Goal: Task Accomplishment & Management: Use online tool/utility

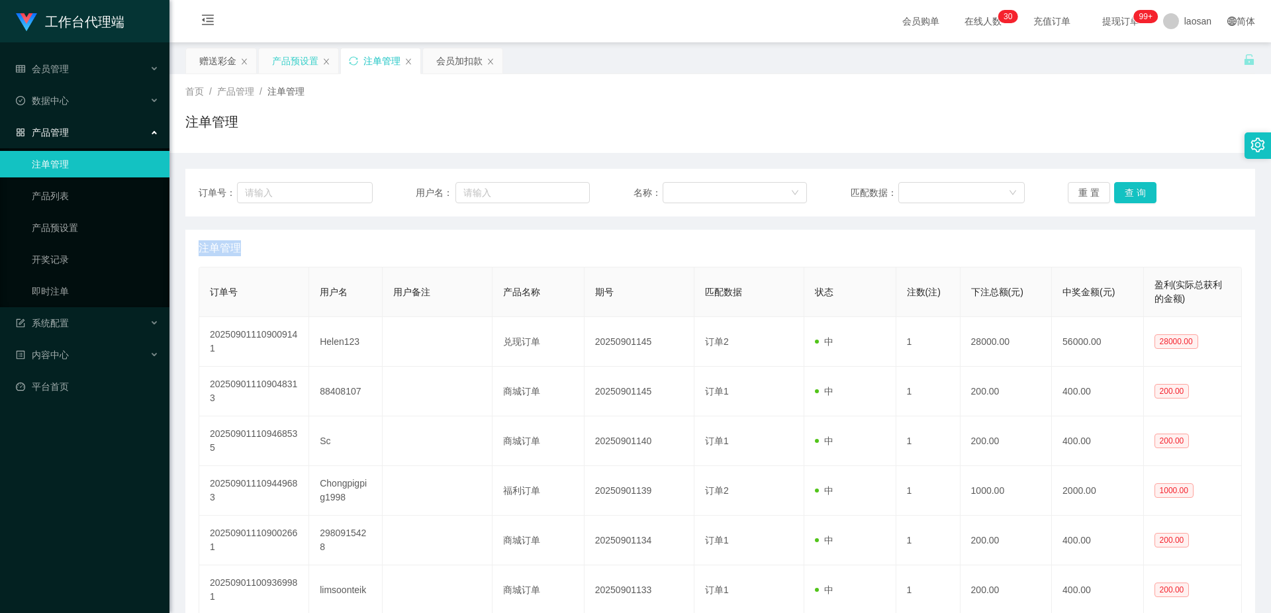
drag, startPoint x: 299, startPoint y: 59, endPoint x: 310, endPoint y: 63, distance: 11.3
click at [299, 59] on div "产品预设置" at bounding box center [295, 60] width 46 height 25
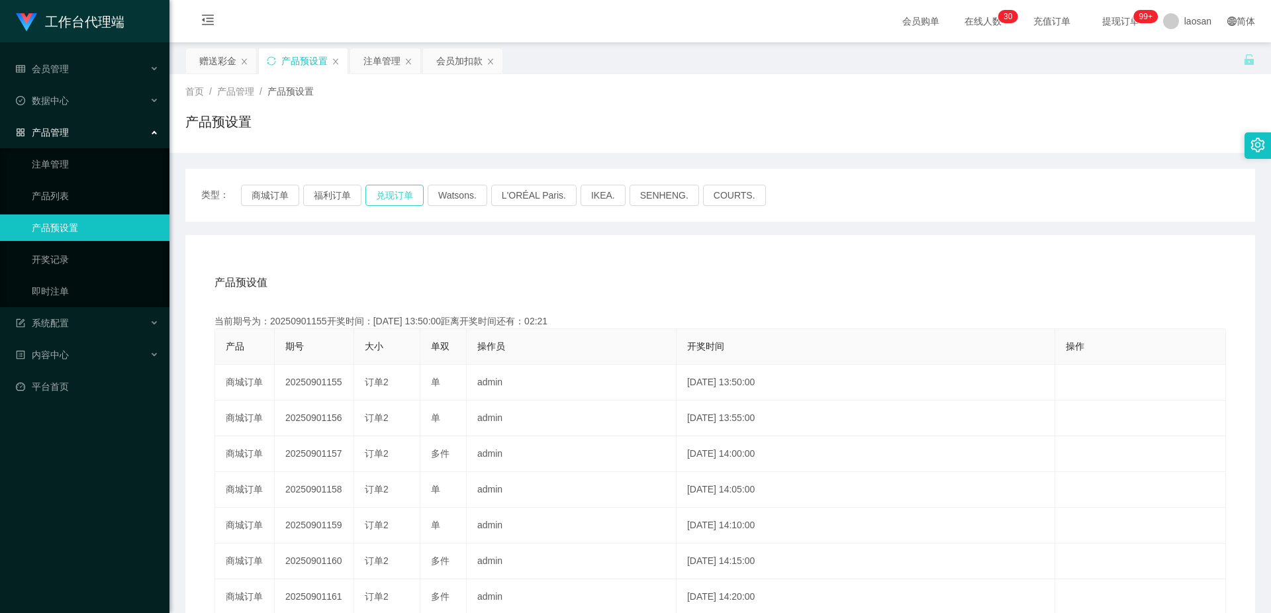
click at [411, 191] on button "兑现订单" at bounding box center [394, 195] width 58 height 21
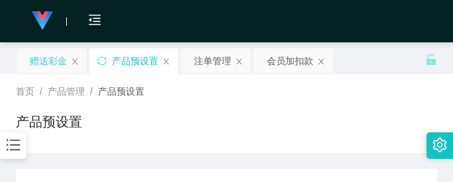
click at [56, 57] on div "赠送彩金" at bounding box center [48, 60] width 37 height 25
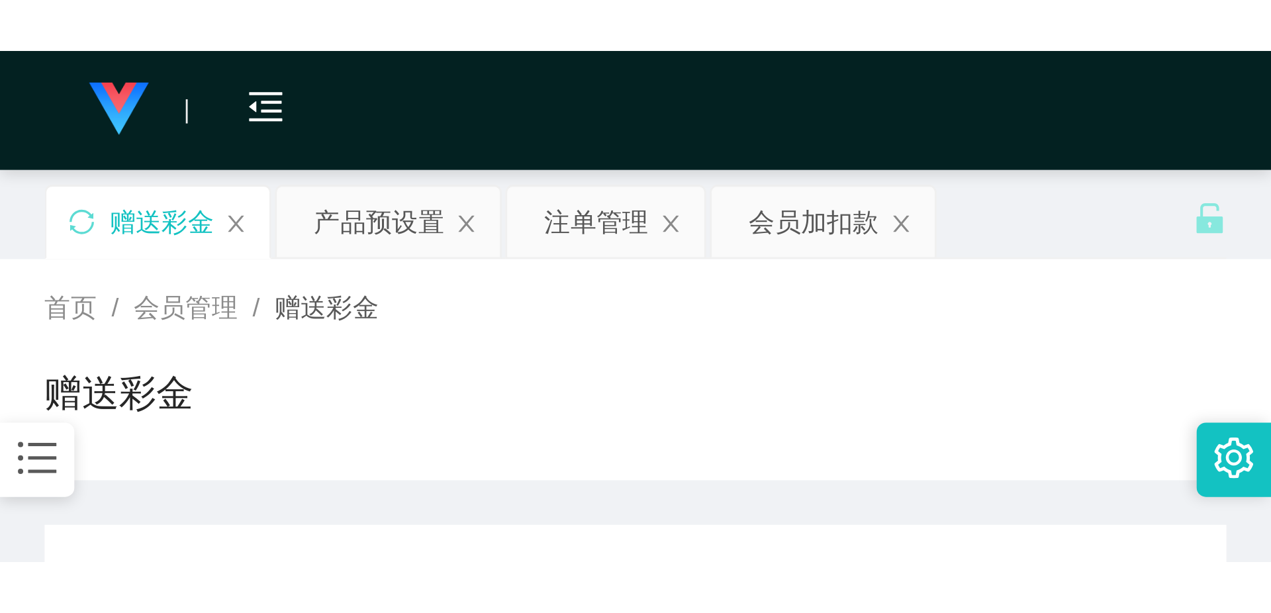
scroll to position [132, 0]
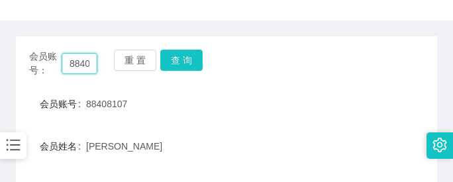
click at [91, 63] on input "88408107" at bounding box center [80, 63] width 36 height 21
click at [89, 63] on input "88408107" at bounding box center [80, 63] width 36 height 21
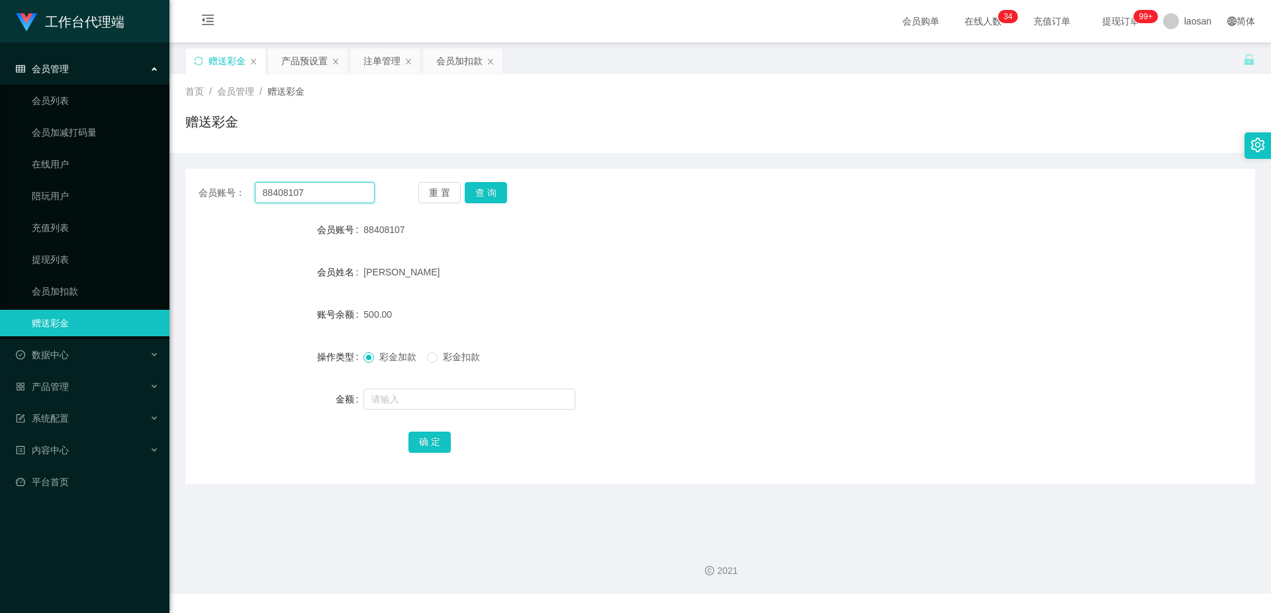
scroll to position [0, 0]
type input "85055851"
click at [491, 191] on button "查 询" at bounding box center [486, 192] width 42 height 21
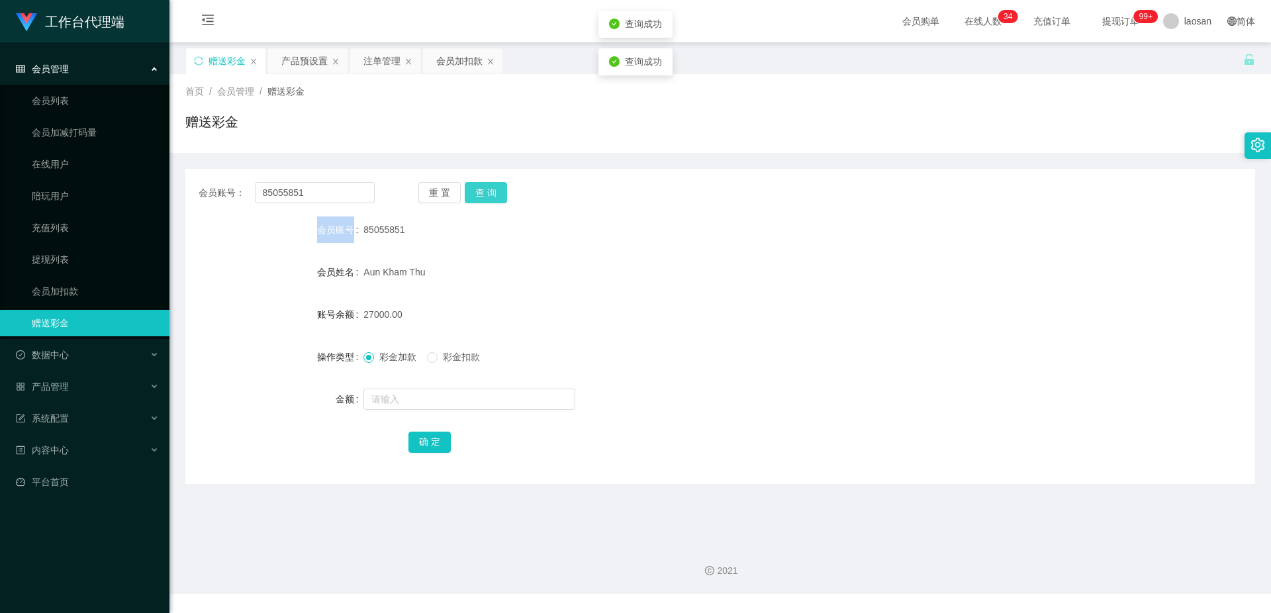
click at [491, 191] on div "重 置 查 询" at bounding box center [506, 192] width 176 height 21
click at [491, 191] on button "查 询" at bounding box center [486, 192] width 42 height 21
click at [561, 240] on div "85055851" at bounding box center [675, 229] width 624 height 26
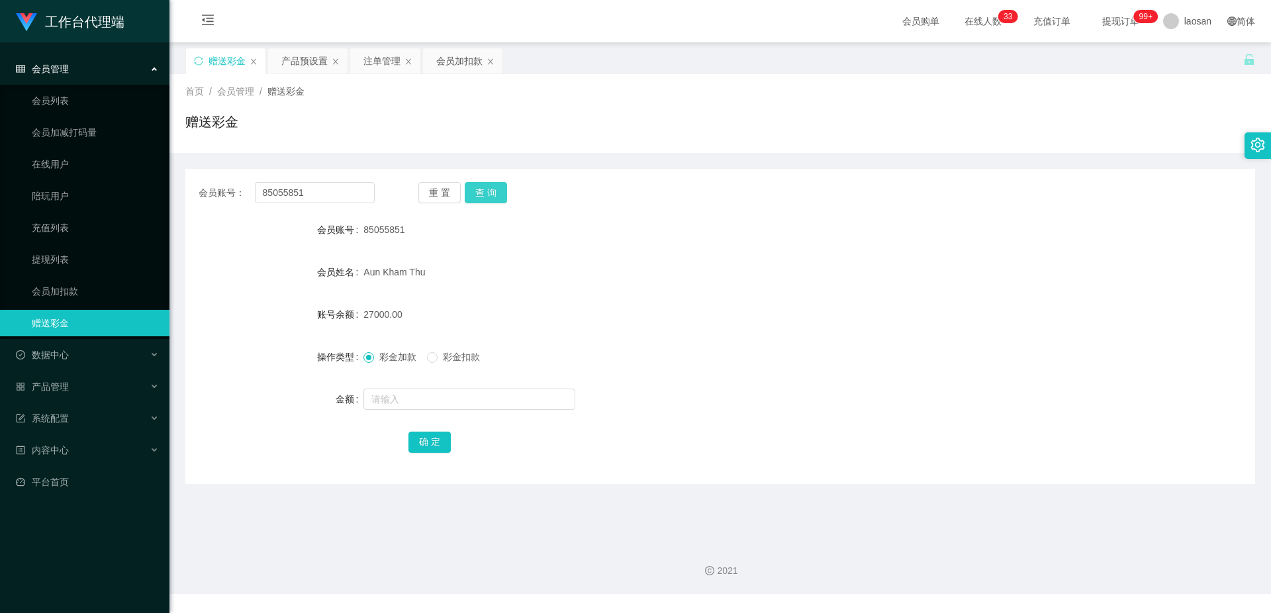
click at [486, 196] on button "查 询" at bounding box center [486, 192] width 42 height 21
drag, startPoint x: 317, startPoint y: 193, endPoint x: 240, endPoint y: 193, distance: 77.4
click at [240, 193] on div "会员账号： 85055851" at bounding box center [287, 192] width 176 height 21
drag, startPoint x: 712, startPoint y: 280, endPoint x: 601, endPoint y: 191, distance: 142.2
click at [711, 273] on div "Aun Kham Thu" at bounding box center [675, 272] width 624 height 26
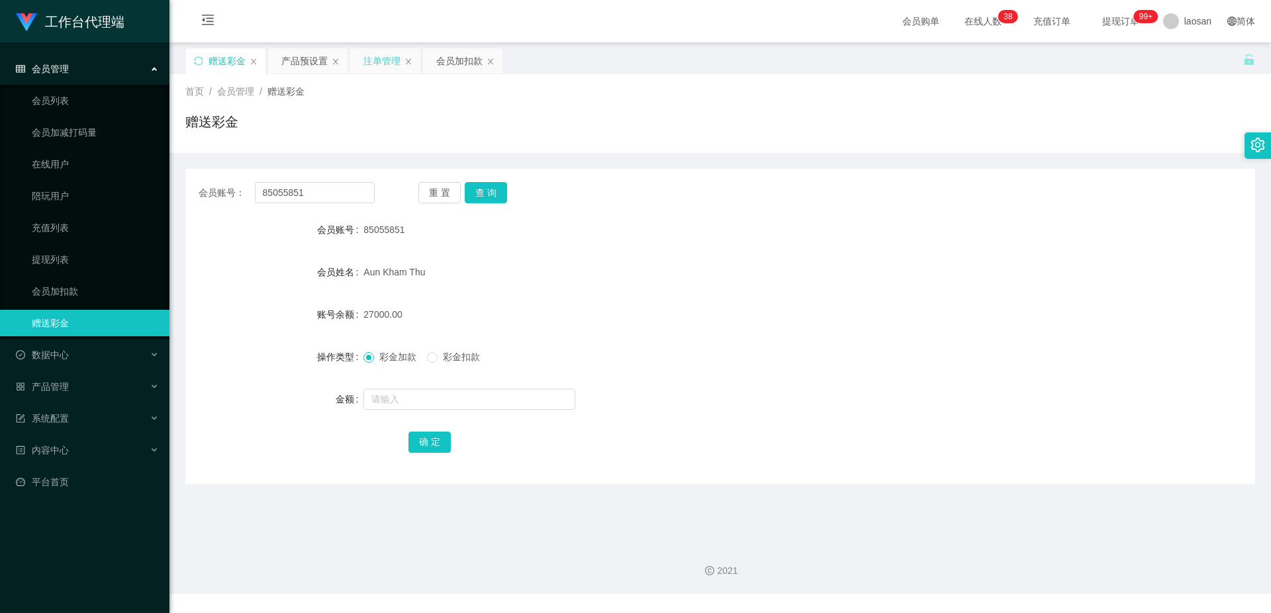
click at [377, 58] on div "注单管理" at bounding box center [381, 60] width 37 height 25
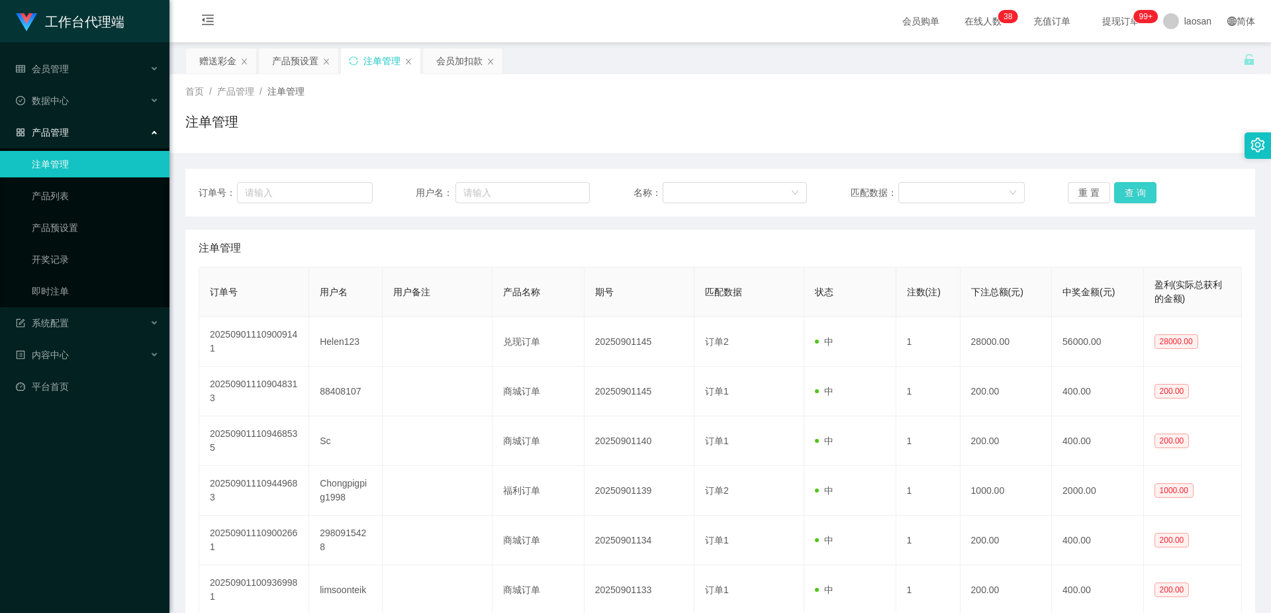
click at [1139, 187] on button "查 询" at bounding box center [1135, 192] width 42 height 21
click at [1131, 197] on button "查 询" at bounding box center [1135, 192] width 42 height 21
click at [1131, 197] on button "查 询" at bounding box center [1142, 192] width 57 height 21
click at [1131, 197] on button "查 询" at bounding box center [1135, 192] width 42 height 21
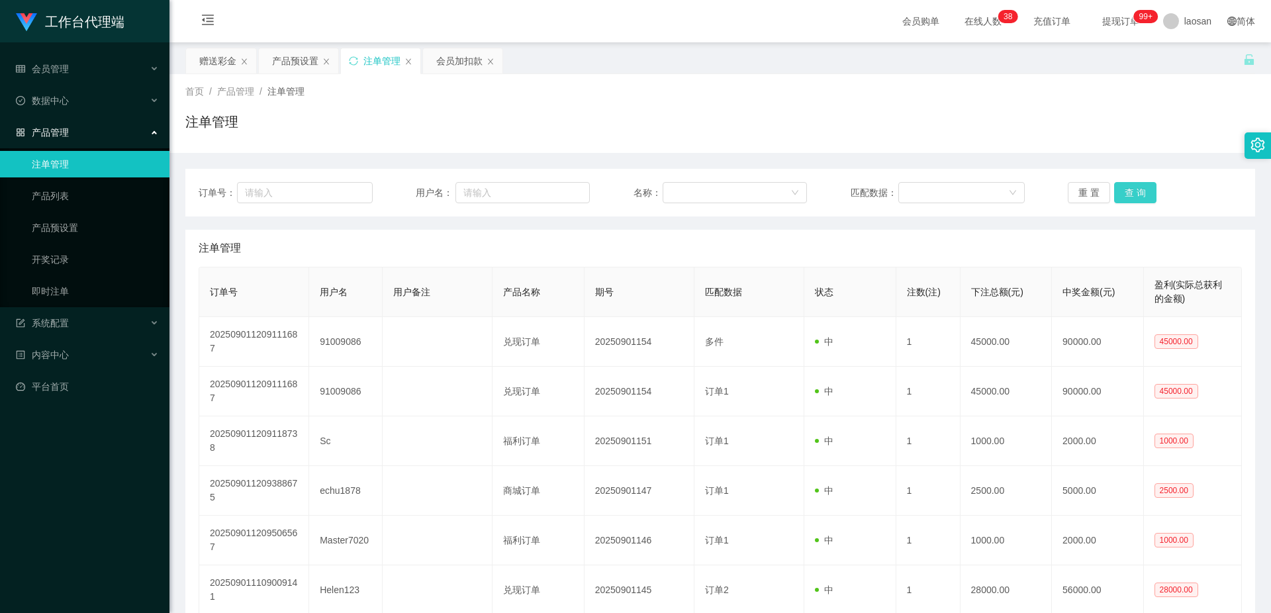
click at [1131, 197] on button "查 询" at bounding box center [1135, 192] width 42 height 21
click at [1132, 193] on button "查 询" at bounding box center [1135, 192] width 42 height 21
drag, startPoint x: 0, startPoint y: 0, endPoint x: 1133, endPoint y: 195, distance: 1149.7
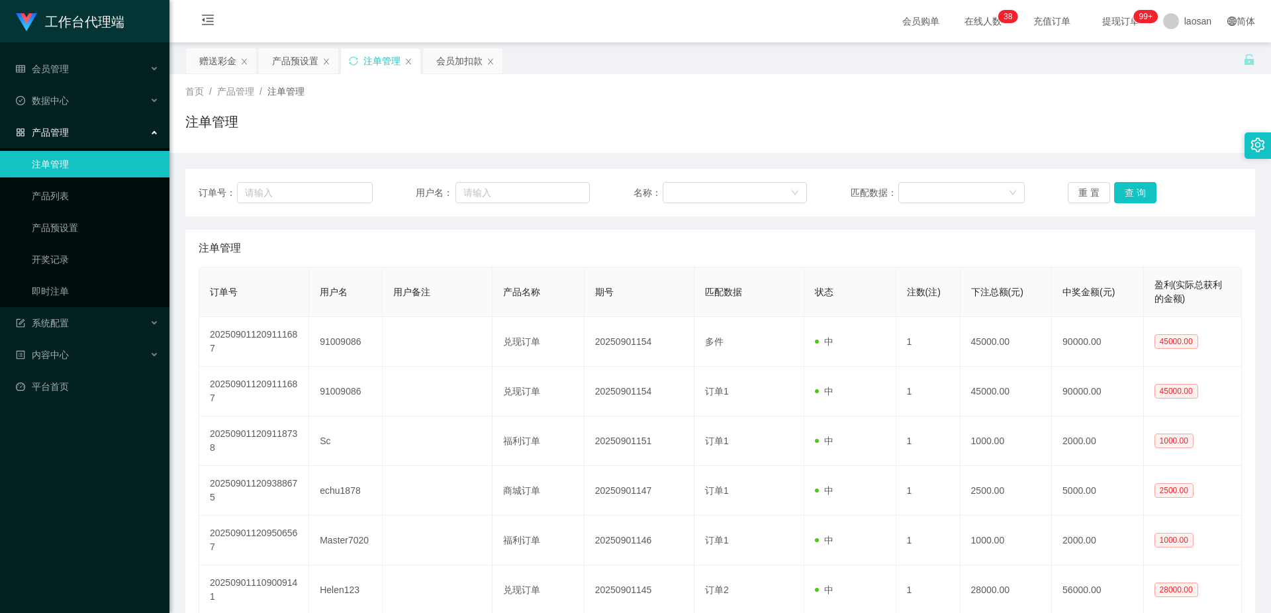
click at [1133, 195] on button "查 询" at bounding box center [1135, 192] width 42 height 21
click at [1134, 195] on button "查 询" at bounding box center [1142, 192] width 57 height 21
click at [1134, 195] on div "重 置 查 询" at bounding box center [1155, 192] width 174 height 21
click at [1135, 195] on button "查 询" at bounding box center [1135, 192] width 42 height 21
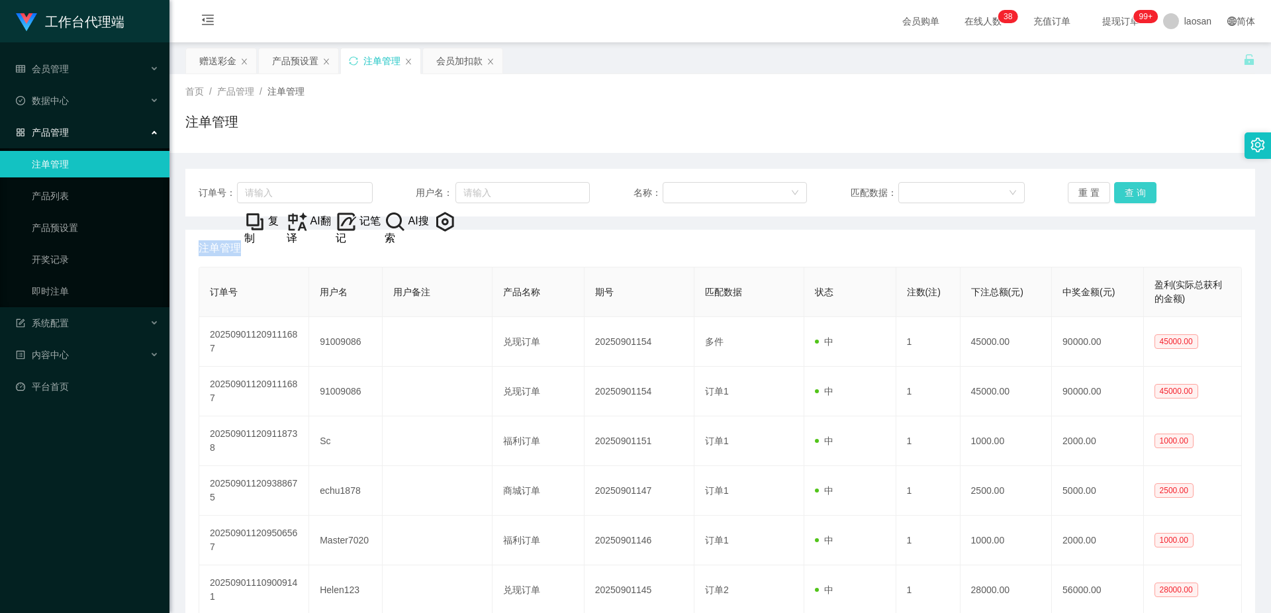
click at [1122, 188] on button "查 询" at bounding box center [1135, 192] width 42 height 21
click at [1124, 188] on button "查 询" at bounding box center [1135, 192] width 42 height 21
click at [1124, 189] on button "查 询" at bounding box center [1142, 192] width 57 height 21
click at [1124, 189] on button "查 询" at bounding box center [1135, 192] width 42 height 21
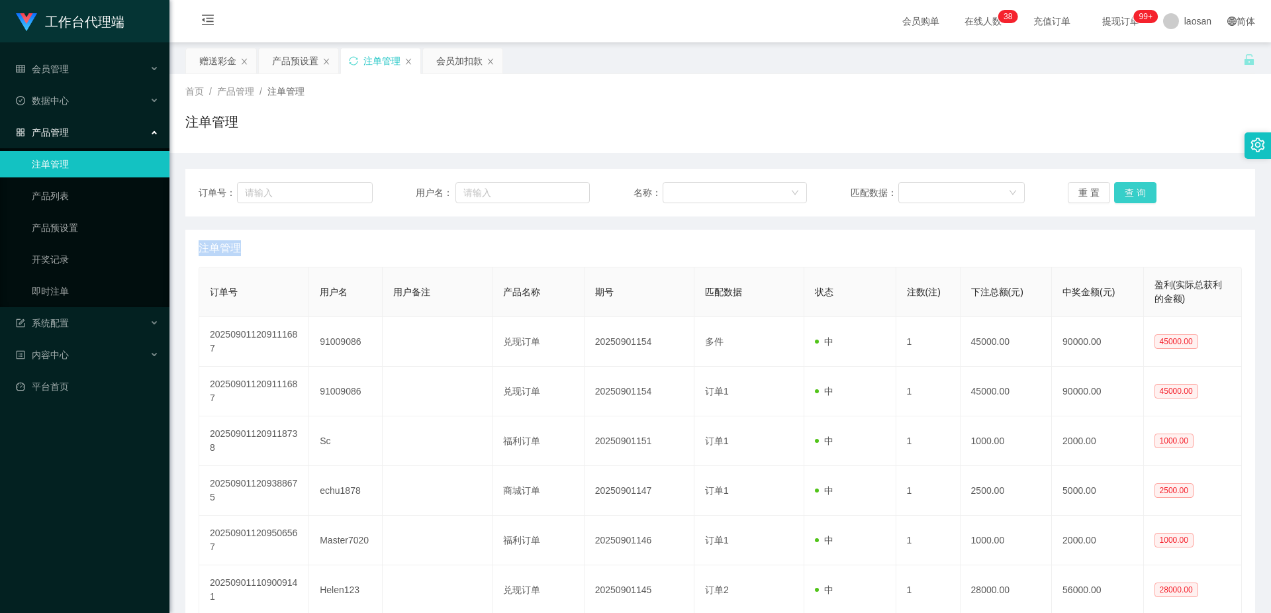
click at [1126, 189] on button "查 询" at bounding box center [1135, 192] width 42 height 21
click at [1127, 189] on button "查 询" at bounding box center [1135, 192] width 42 height 21
click at [1127, 189] on button "查 询" at bounding box center [1142, 192] width 57 height 21
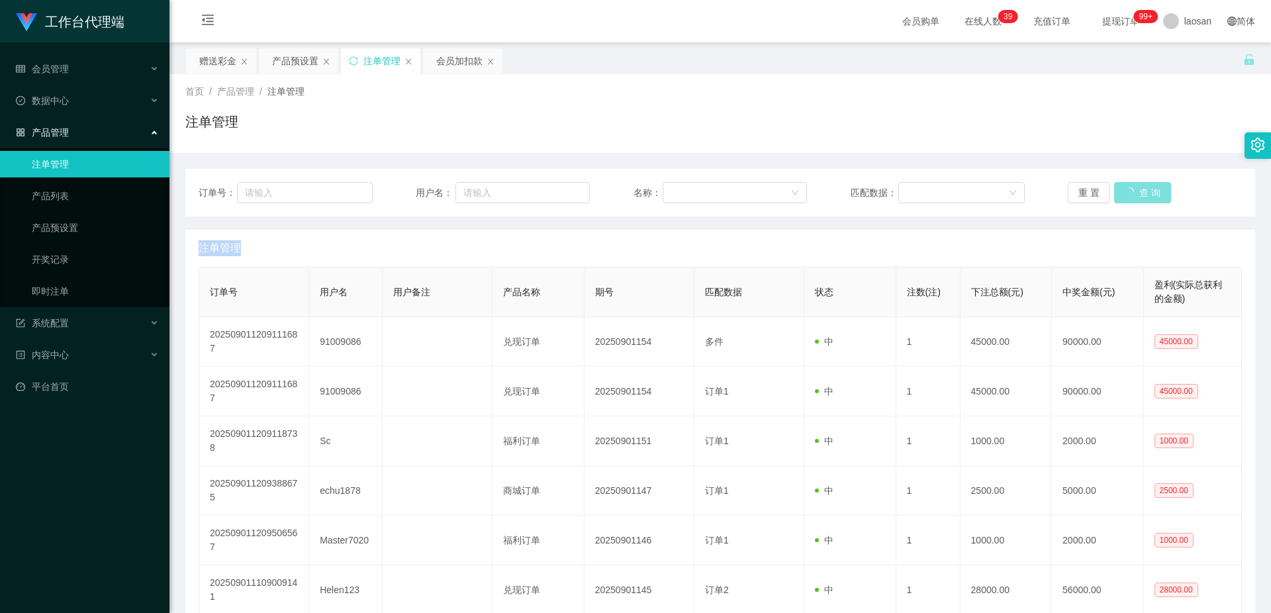
click at [1127, 189] on button "查 询" at bounding box center [1142, 192] width 57 height 21
click at [1128, 188] on button "查 询" at bounding box center [1135, 192] width 42 height 21
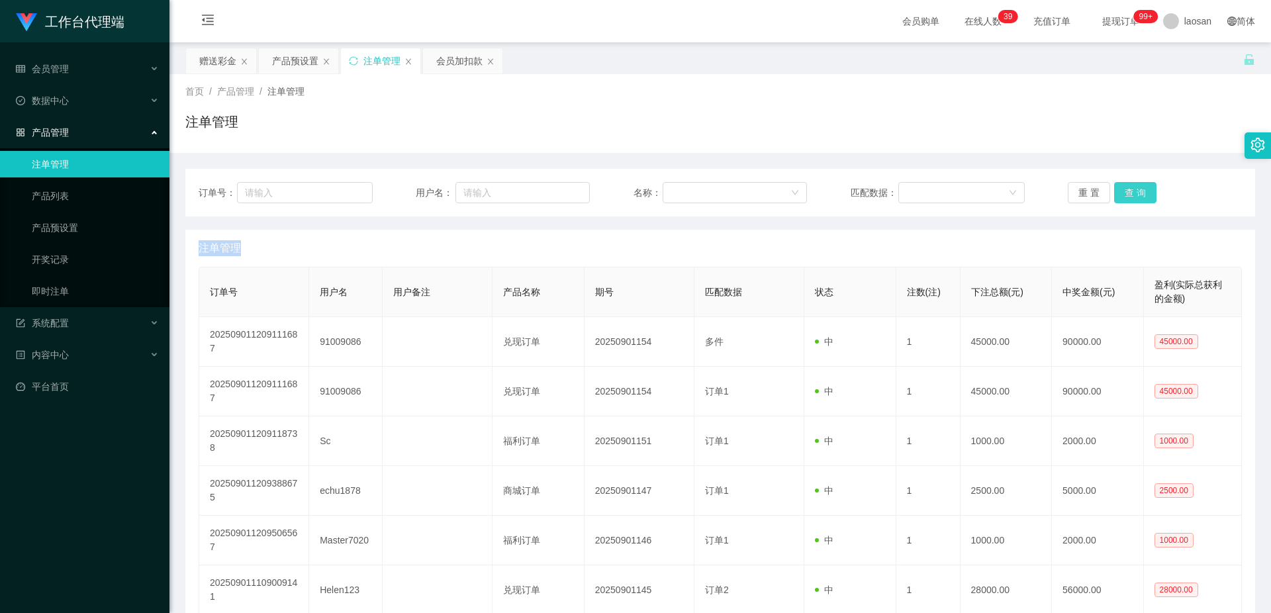
click at [1128, 188] on button "查 询" at bounding box center [1135, 192] width 42 height 21
click at [1128, 188] on button "查 询" at bounding box center [1142, 192] width 57 height 21
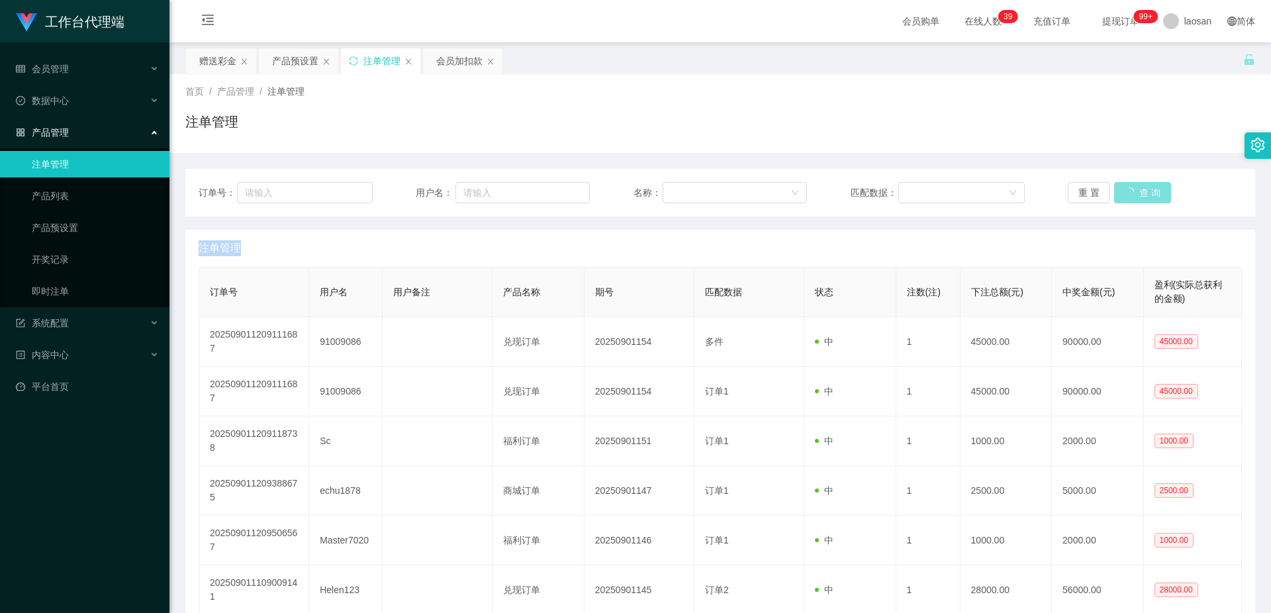
click at [1128, 188] on button "查 询" at bounding box center [1142, 192] width 57 height 21
click at [1128, 188] on button "查 询" at bounding box center [1135, 192] width 42 height 21
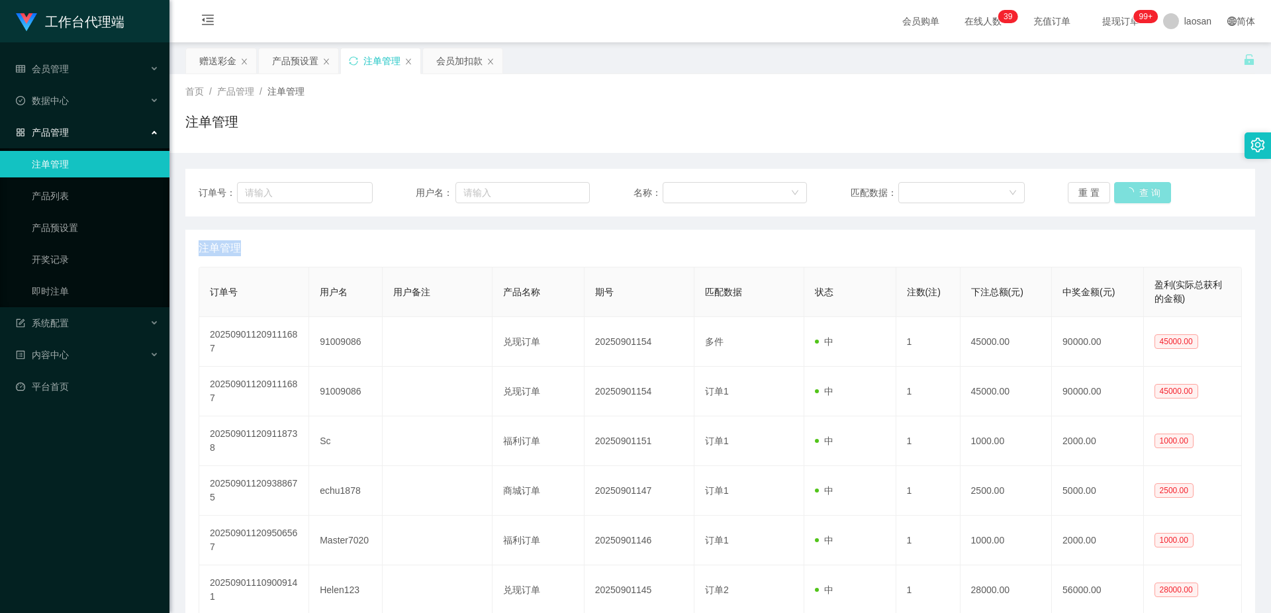
click at [1128, 188] on button "查 询" at bounding box center [1142, 192] width 57 height 21
click at [1130, 188] on div "重 置 查 询" at bounding box center [1155, 192] width 174 height 21
click at [1142, 191] on button "查 询" at bounding box center [1135, 192] width 42 height 21
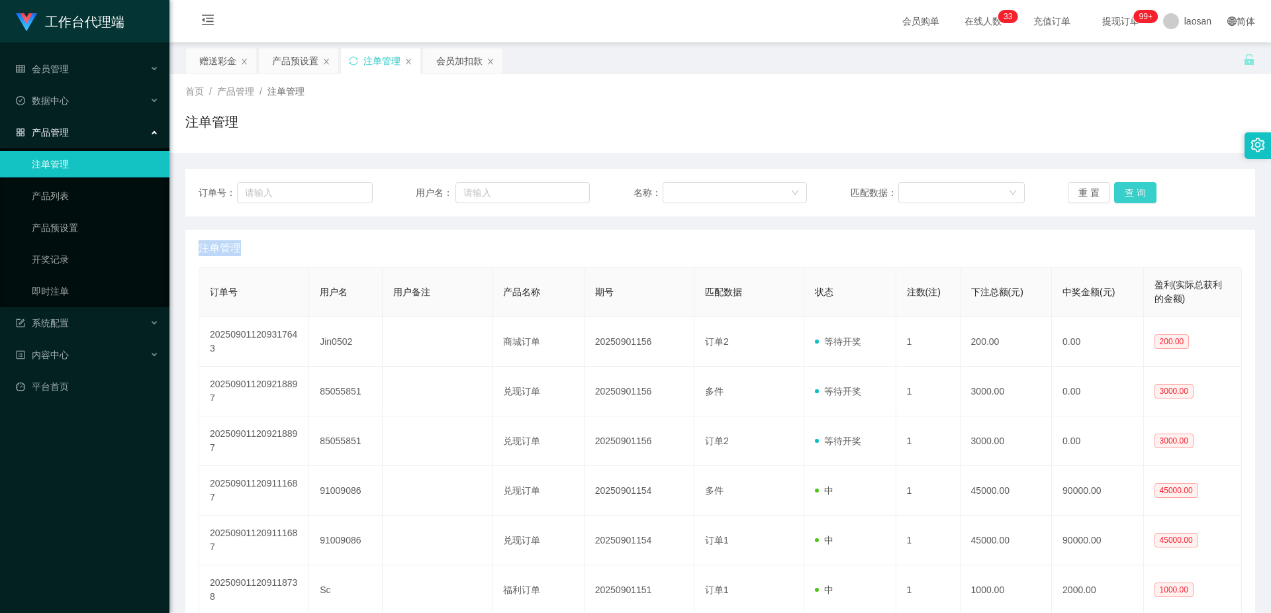
click at [1142, 191] on button "查 询" at bounding box center [1135, 192] width 42 height 21
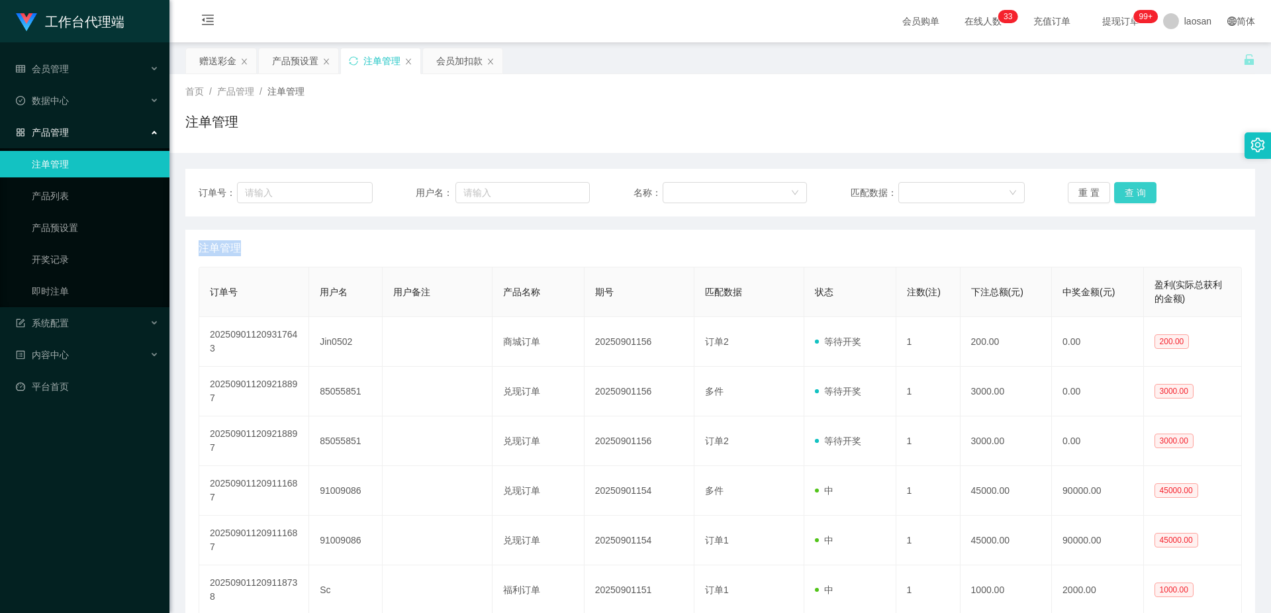
click at [1142, 190] on button "查 询" at bounding box center [1135, 192] width 42 height 21
click at [1143, 190] on button "查 询" at bounding box center [1142, 192] width 57 height 21
click at [1144, 189] on button "查 询" at bounding box center [1135, 192] width 42 height 21
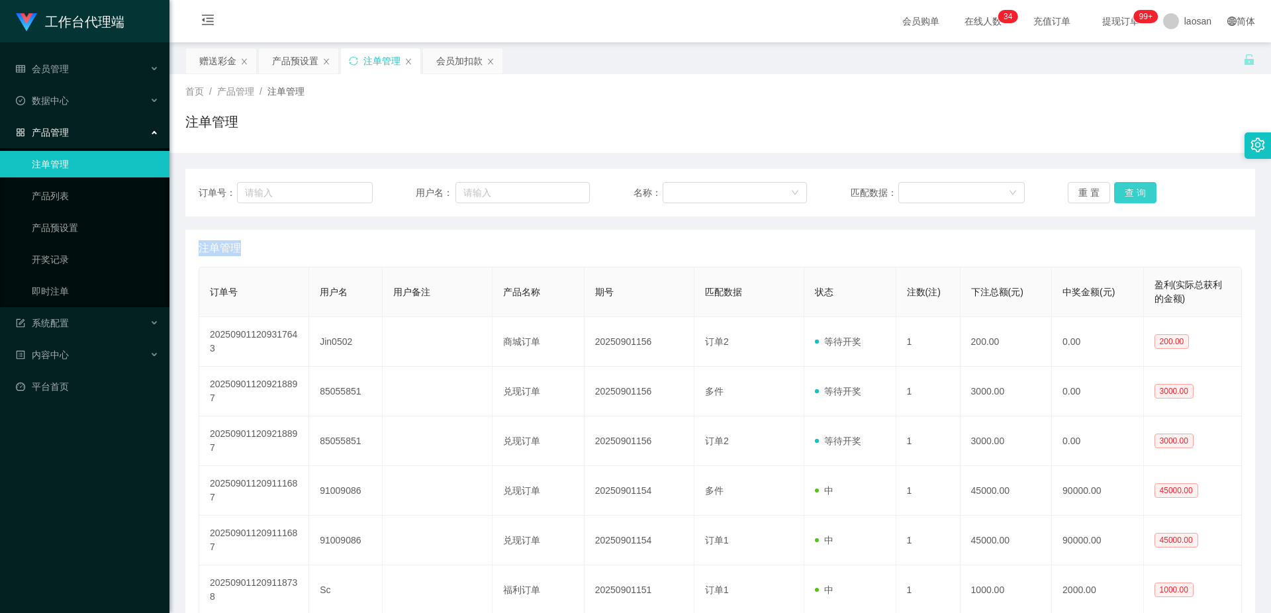
click at [1144, 189] on button "查 询" at bounding box center [1135, 192] width 42 height 21
click at [1144, 189] on button "查 询" at bounding box center [1142, 192] width 57 height 21
click at [1144, 189] on button "查 询" at bounding box center [1135, 192] width 42 height 21
click at [1146, 189] on button "查 询" at bounding box center [1135, 192] width 42 height 21
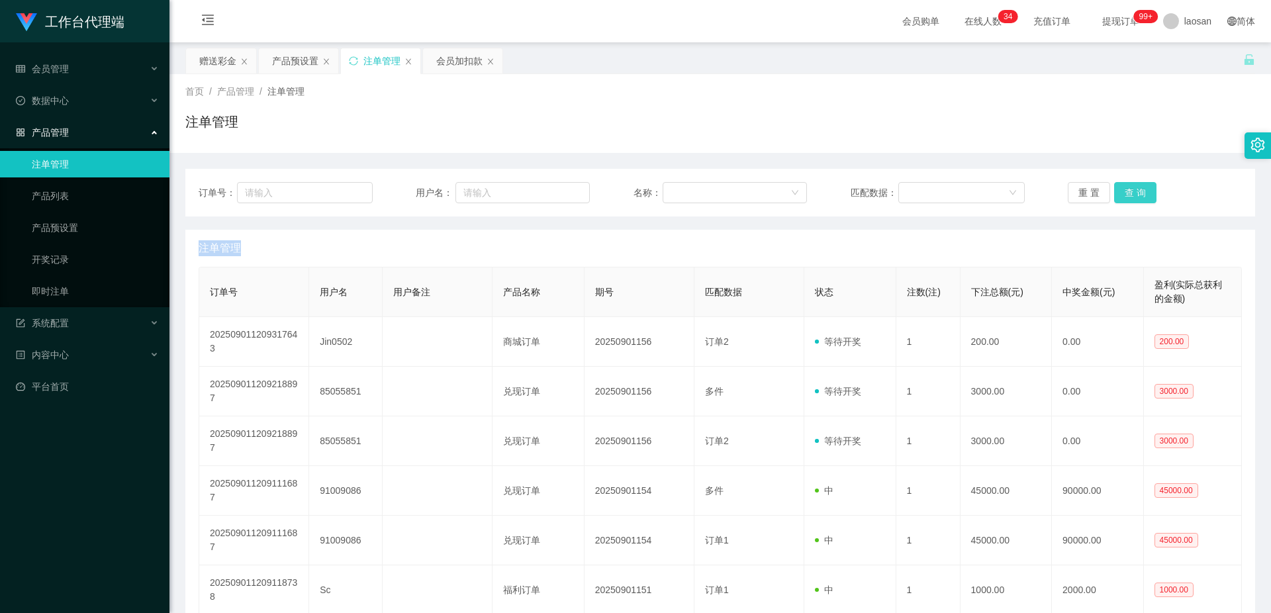
click at [1146, 189] on button "查 询" at bounding box center [1135, 192] width 42 height 21
click at [1148, 189] on button "查 询" at bounding box center [1135, 192] width 42 height 21
click at [1126, 189] on button "查 询" at bounding box center [1135, 192] width 42 height 21
click at [1126, 189] on div "重 置 查 询" at bounding box center [1155, 192] width 174 height 21
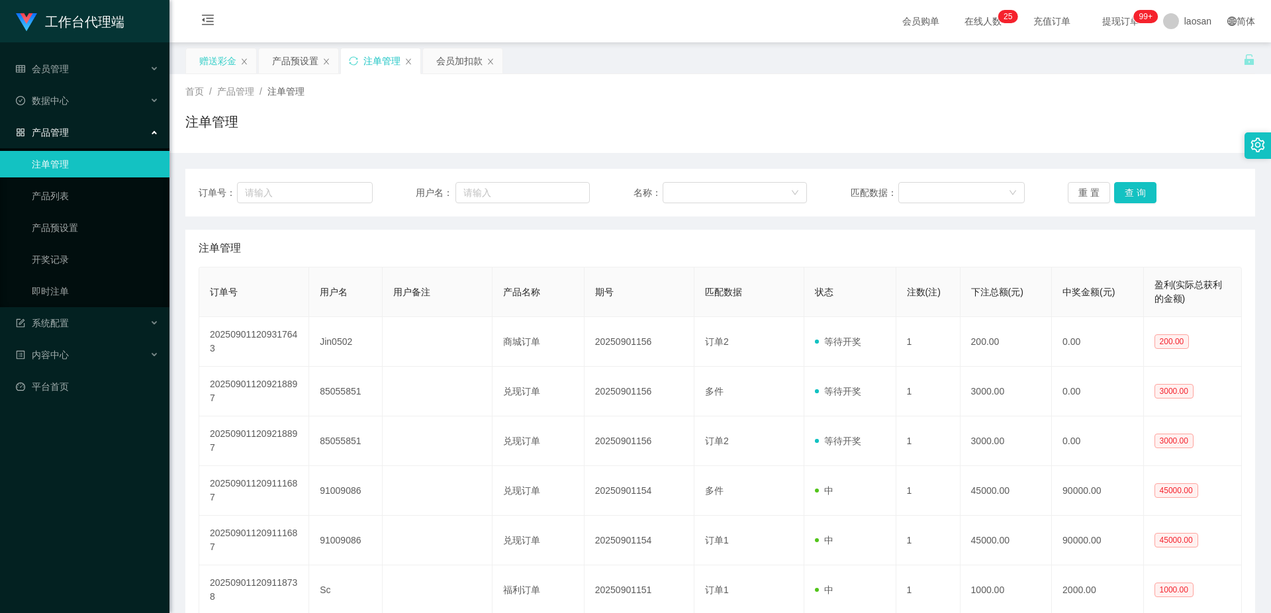
drag, startPoint x: 212, startPoint y: 61, endPoint x: 223, endPoint y: 64, distance: 10.9
click at [212, 61] on div "赠送彩金" at bounding box center [217, 60] width 37 height 25
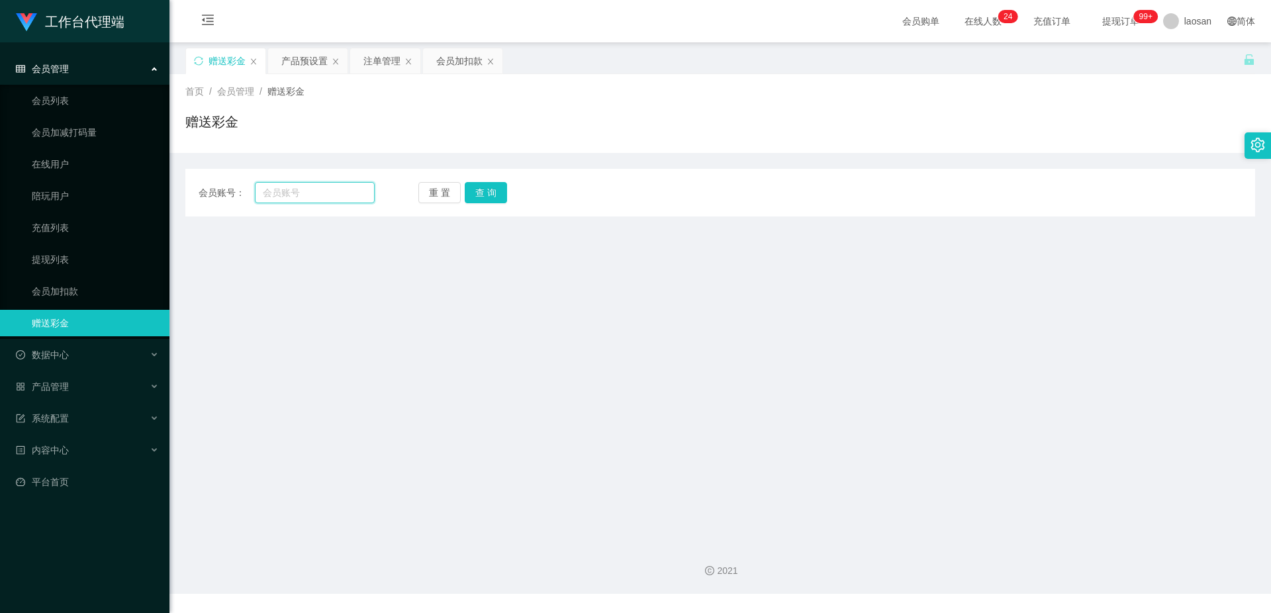
click at [300, 185] on input "text" at bounding box center [315, 192] width 120 height 21
paste input "本次修复单已完成，由于你们多次做单错误系统现在提示需要进行分笔提现，请依照报备额度进行兑换提现，确保账户资金是由本人操作，切勿出错避免风控冻结，我现在教你们操…"
type input "本次修复单已完成，由于你们多次做单错误系统现在提示需要进行分笔提现，请依照报备额度进行兑换提现，确保账户资金是由本人操作，切勿出错避免风控冻结，我现在教你们操…"
click at [291, 191] on input "text" at bounding box center [315, 192] width 120 height 21
type input "85055851"
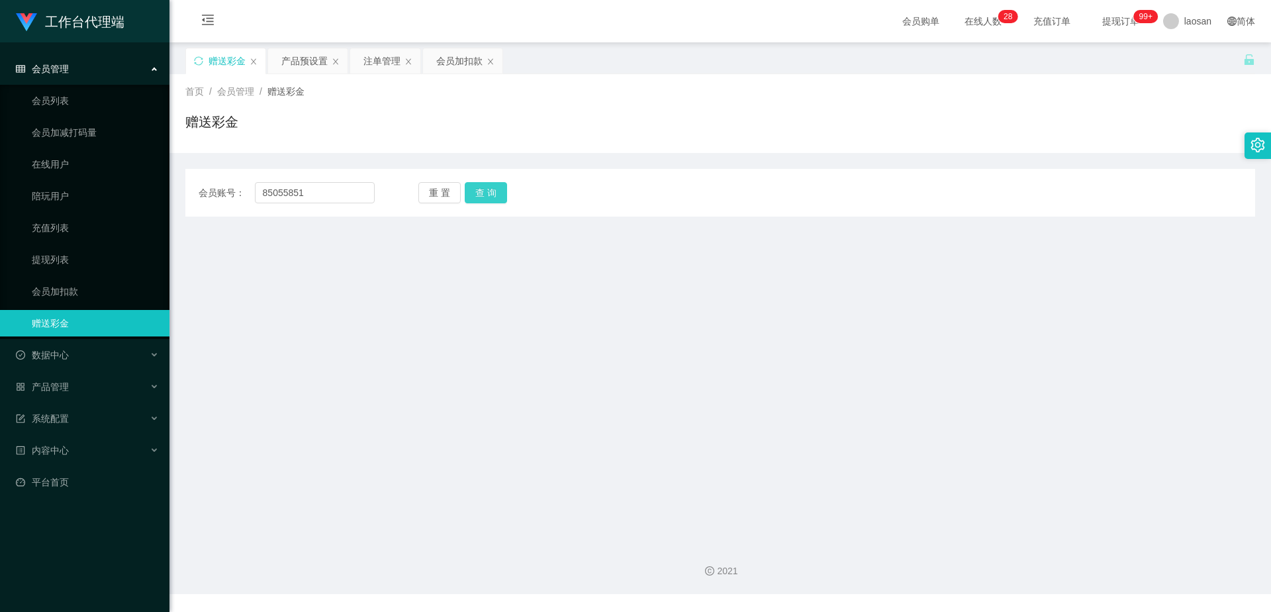
click at [488, 192] on button "查 询" at bounding box center [486, 192] width 42 height 21
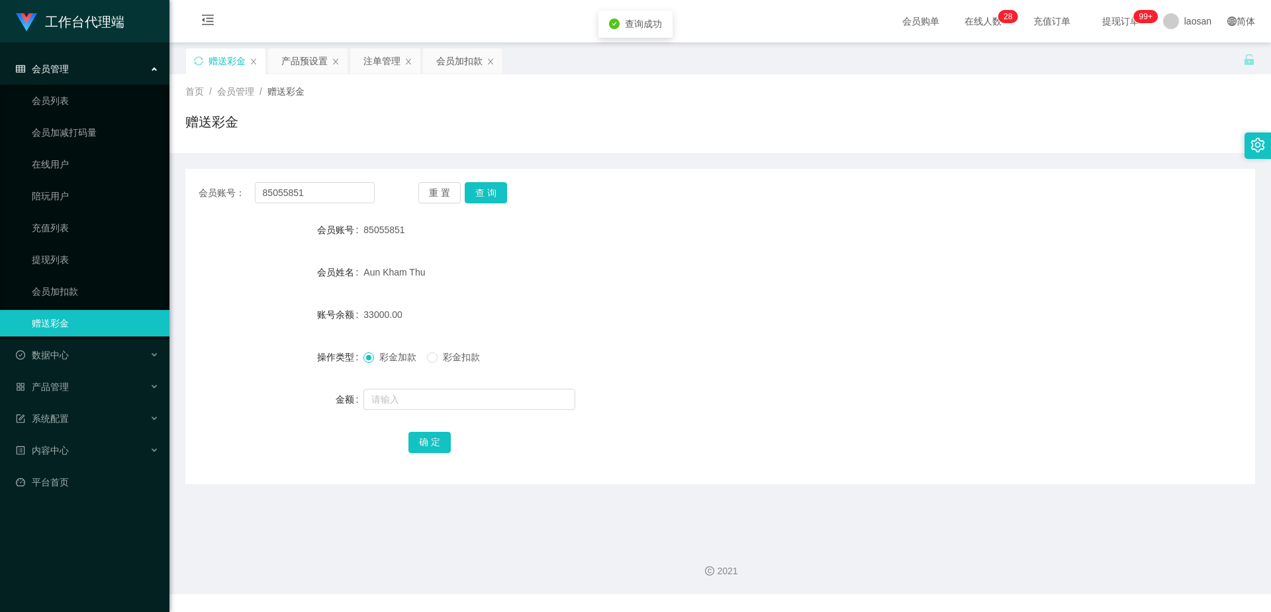
click at [565, 264] on div "Aun Kham Thu" at bounding box center [675, 272] width 624 height 26
click at [547, 284] on div "Aun Kham Thu" at bounding box center [675, 272] width 624 height 26
click at [499, 196] on button "查 询" at bounding box center [486, 192] width 42 height 21
click at [568, 259] on div "Aun Kham Thu" at bounding box center [675, 272] width 624 height 26
drag, startPoint x: 360, startPoint y: 228, endPoint x: 410, endPoint y: 237, distance: 51.0
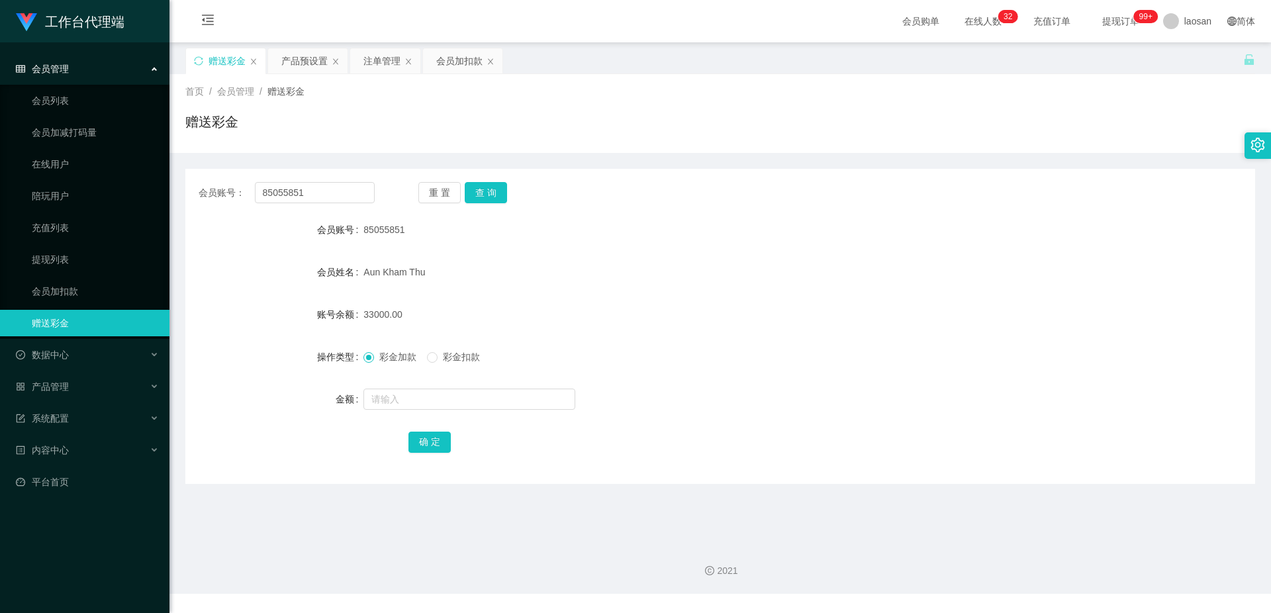
click at [410, 237] on div "会员账号 85055851" at bounding box center [720, 229] width 1070 height 26
copy div "会员账号 85055851"
click at [593, 263] on div "Aun Kham Thu" at bounding box center [675, 272] width 624 height 26
click at [487, 193] on button "查 询" at bounding box center [486, 192] width 42 height 21
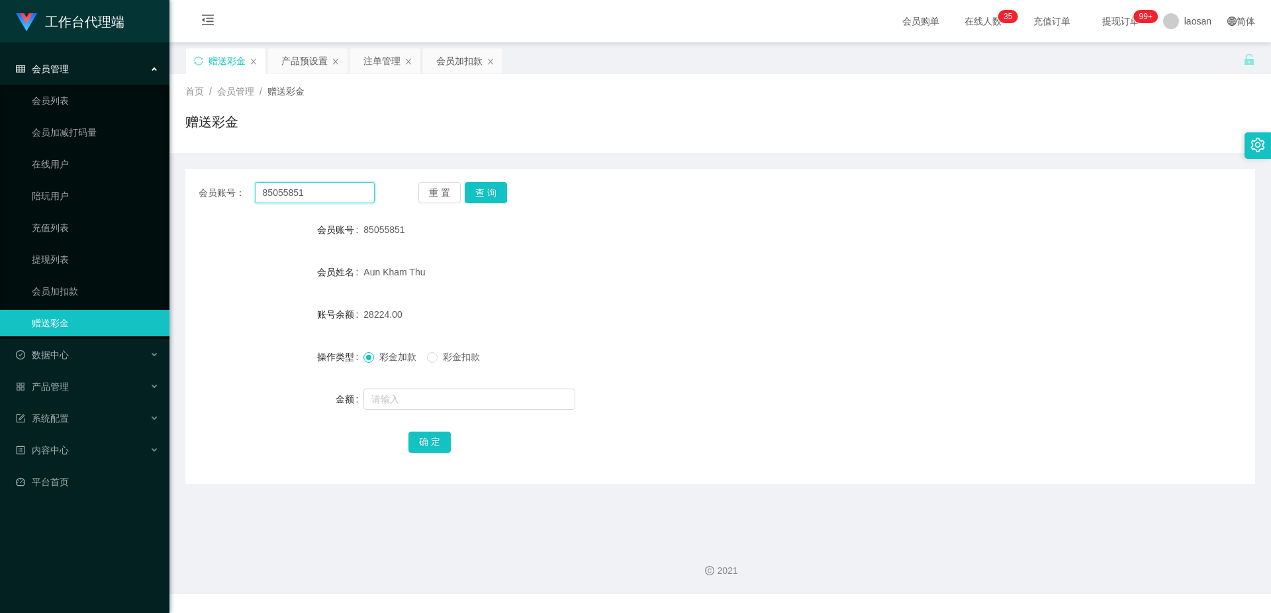
drag, startPoint x: 316, startPoint y: 188, endPoint x: 257, endPoint y: 177, distance: 60.5
click at [257, 177] on div "会员账号： 85055851 重 置 查 询 会员账号 85055851 会员姓名 Aun Kham Thu 账号余额 28224.00 操作类型 彩金加款 …" at bounding box center [720, 326] width 1070 height 315
click at [324, 195] on input "85055851" at bounding box center [315, 192] width 120 height 21
drag, startPoint x: 316, startPoint y: 193, endPoint x: 250, endPoint y: 191, distance: 66.2
click at [250, 191] on div "会员账号： 85055851" at bounding box center [287, 192] width 176 height 21
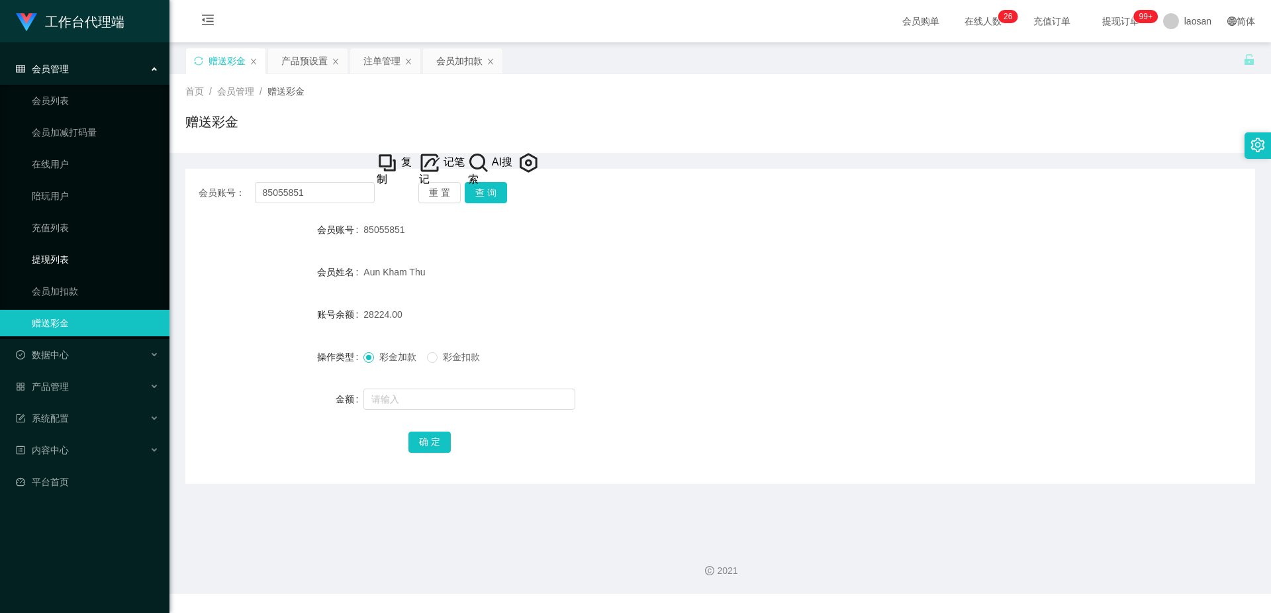
click at [81, 261] on link "提现列表" at bounding box center [95, 259] width 127 height 26
